Goal: Task Accomplishment & Management: Complete application form

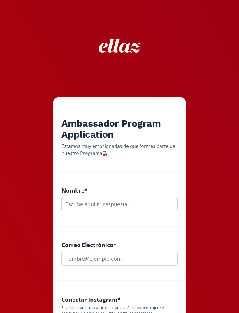
click at [126, 210] on input "text" at bounding box center [119, 204] width 116 height 14
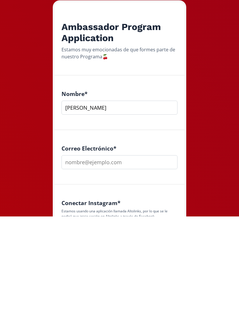
type input "[PERSON_NAME]"
click at [155, 251] on input "email" at bounding box center [119, 258] width 116 height 14
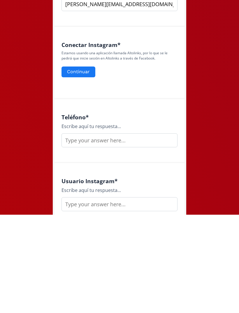
scroll to position [156, 0]
type input "[PERSON_NAME][EMAIL_ADDRESS][DOMAIN_NAME]"
click at [156, 231] on input "text" at bounding box center [119, 238] width 116 height 14
type input "4442873106"
click at [143, 295] on input "text" at bounding box center [119, 302] width 116 height 14
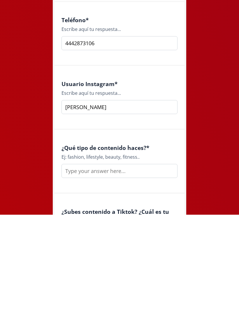
scroll to position [254, 0]
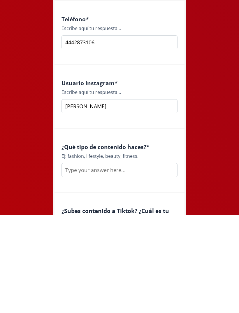
type input "[PERSON_NAME]"
click at [141, 261] on input "text" at bounding box center [119, 268] width 116 height 14
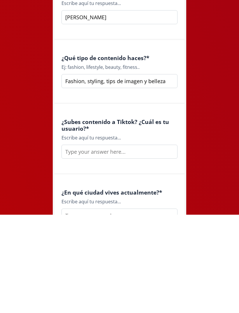
scroll to position [344, 0]
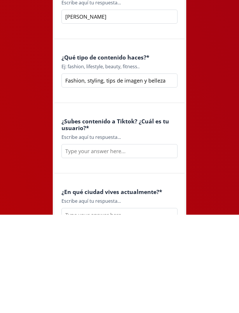
type input "Fashion, styling, tips de imagen y belleza"
click at [160, 242] on input "text" at bounding box center [119, 249] width 116 height 14
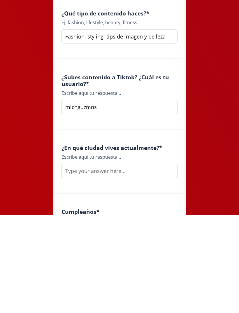
scroll to position [388, 0]
type input "michguzmns"
click at [74, 262] on input "text" at bounding box center [119, 269] width 116 height 14
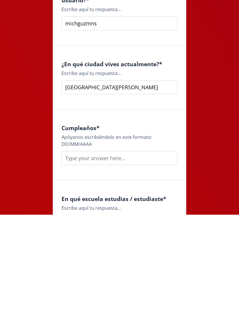
scroll to position [475, 0]
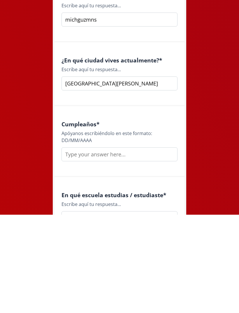
type input "[GEOGRAPHIC_DATA][PERSON_NAME]"
click at [152, 245] on input "text" at bounding box center [119, 252] width 116 height 14
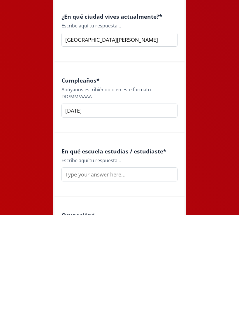
scroll to position [519, 0]
type input "[DATE]"
click at [161, 265] on input "text" at bounding box center [119, 272] width 116 height 14
type input "U"
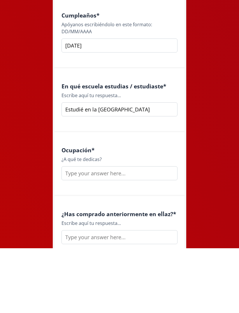
type input "Estudié en la [GEOGRAPHIC_DATA]"
click at [151, 231] on input "text" at bounding box center [119, 238] width 116 height 14
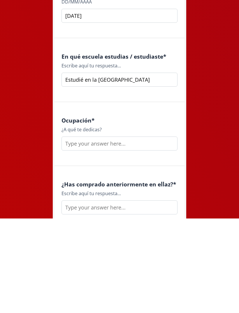
scroll to position [712, 0]
